Goal: Task Accomplishment & Management: Use online tool/utility

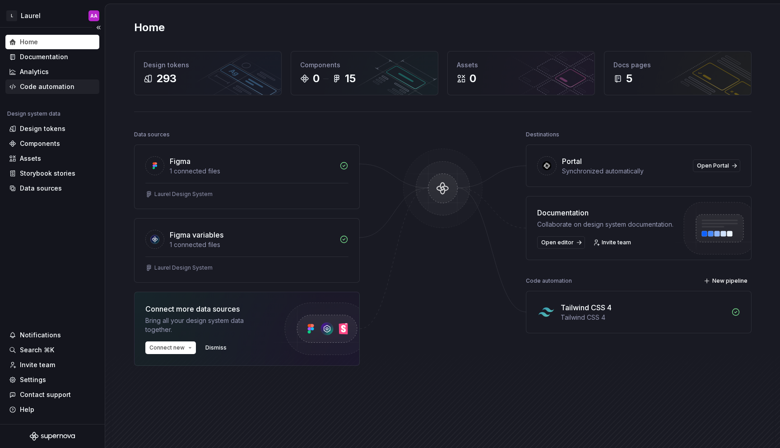
click at [66, 90] on div "Code automation" at bounding box center [47, 86] width 55 height 9
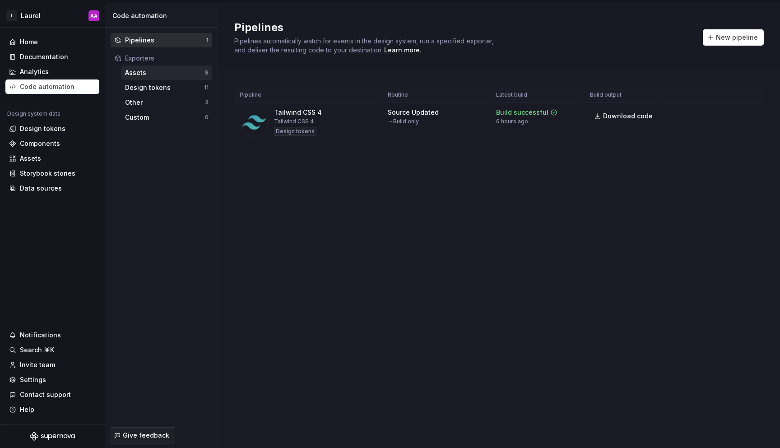
click at [195, 75] on div "Assets" at bounding box center [165, 72] width 80 height 9
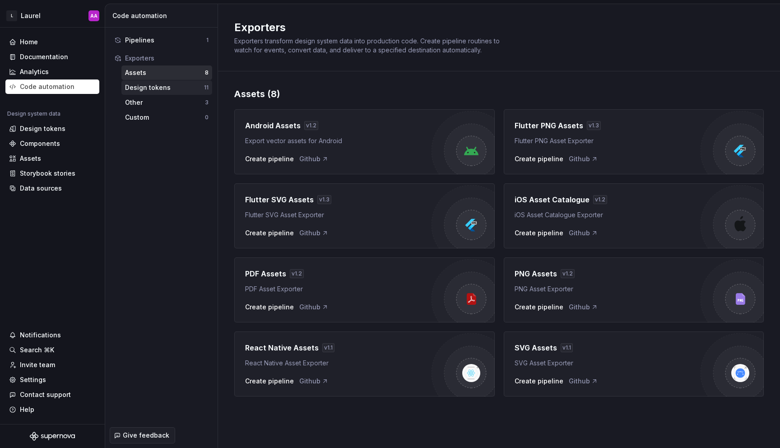
click at [191, 90] on div "Design tokens" at bounding box center [164, 87] width 79 height 9
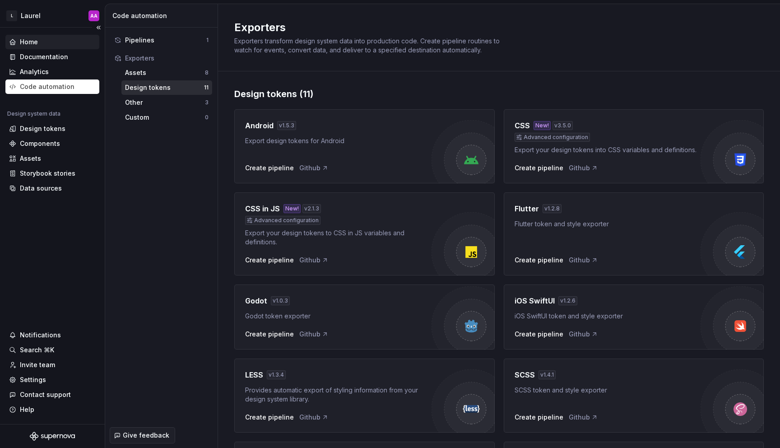
click at [60, 43] on div "Home" at bounding box center [52, 41] width 87 height 9
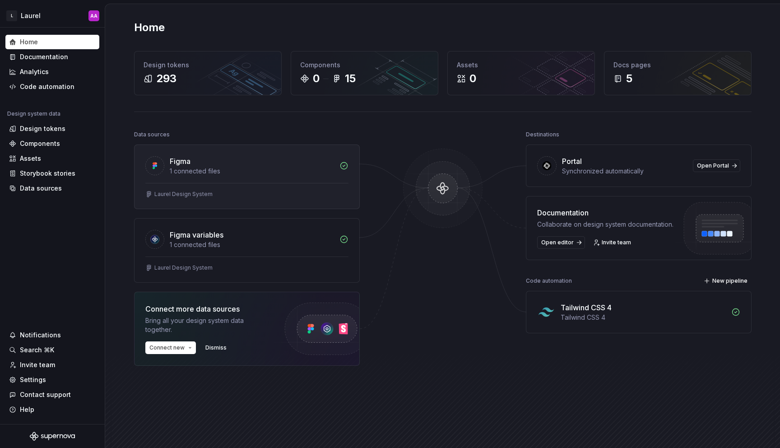
click at [286, 192] on div "Laurel Design System" at bounding box center [246, 193] width 203 height 7
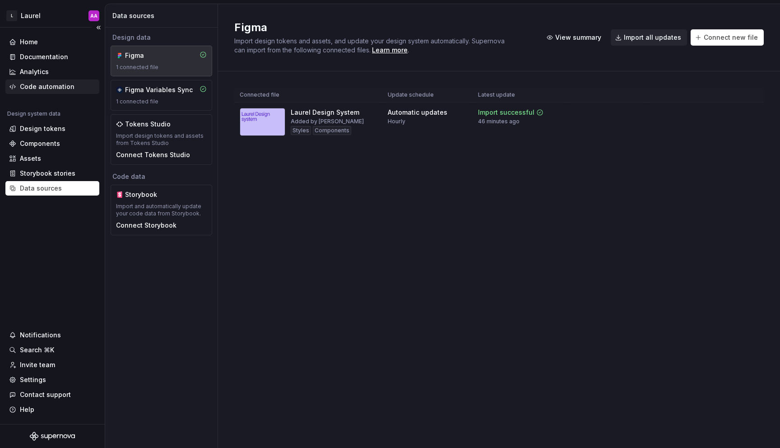
click at [62, 84] on div "Code automation" at bounding box center [47, 86] width 55 height 9
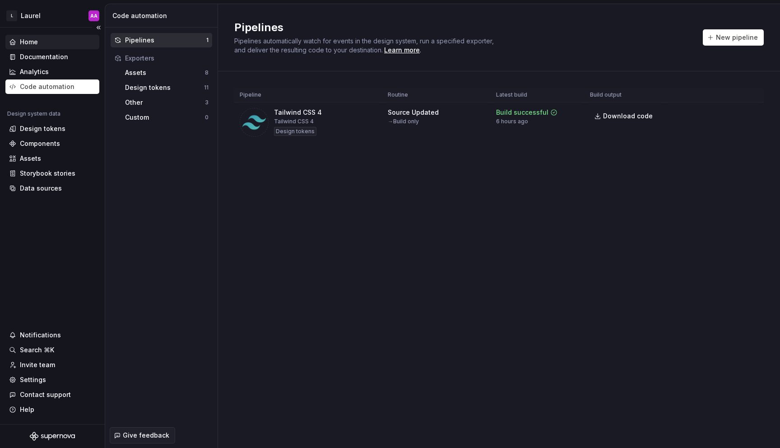
click at [60, 42] on div "Home" at bounding box center [52, 41] width 87 height 9
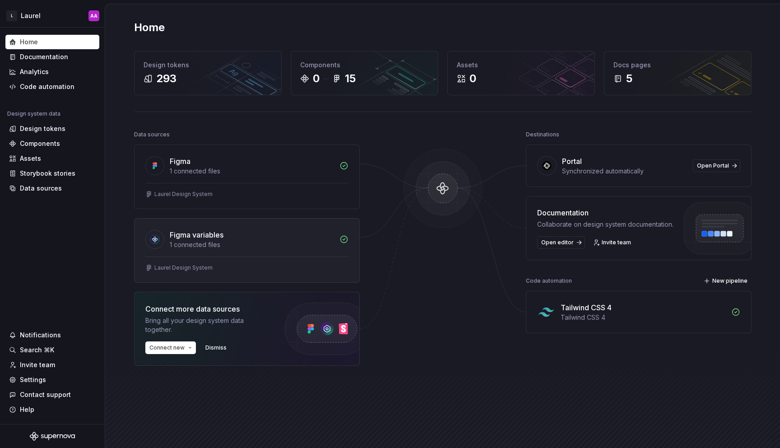
click at [241, 257] on div "Laurel Design System" at bounding box center [246, 269] width 225 height 26
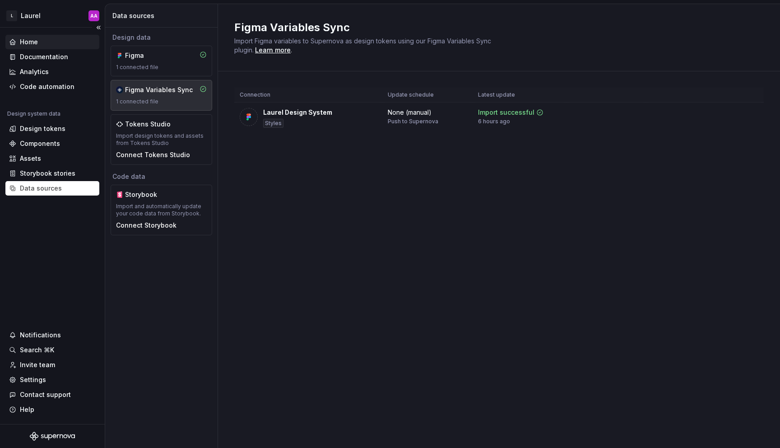
click at [35, 45] on div "Home" at bounding box center [29, 41] width 18 height 9
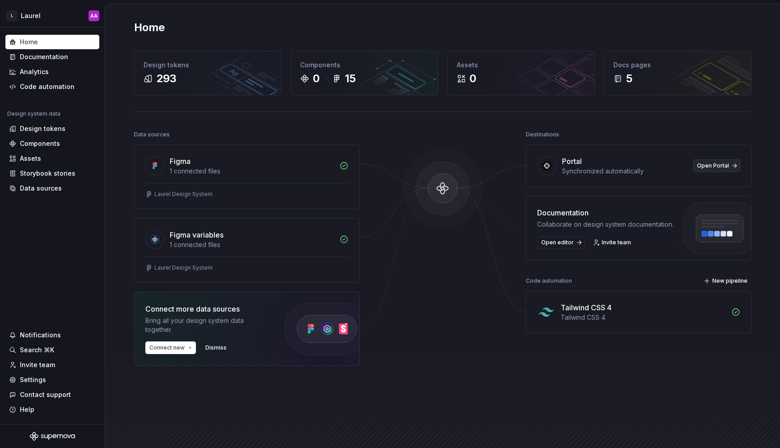
click at [714, 162] on span "Open Portal" at bounding box center [713, 165] width 32 height 7
click at [37, 85] on div "Code automation" at bounding box center [47, 86] width 55 height 9
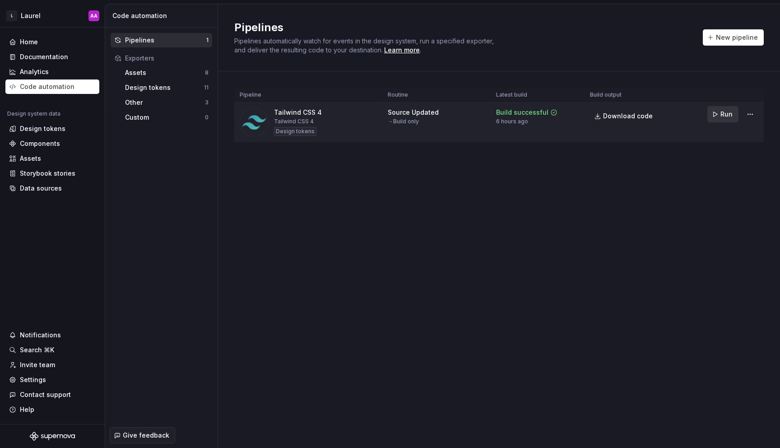
click at [723, 113] on span "Run" at bounding box center [726, 114] width 12 height 9
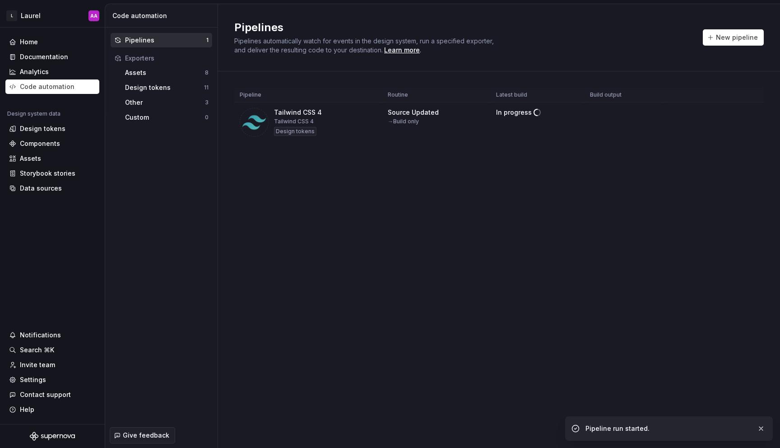
click at [674, 175] on div "Pipeline Routine Latest build Build output Tailwind CSS 4 Tailwind CSS 4 Design…" at bounding box center [498, 123] width 529 height 105
click at [608, 119] on span "Download code" at bounding box center [628, 115] width 50 height 9
